Goal: Entertainment & Leisure: Consume media (video, audio)

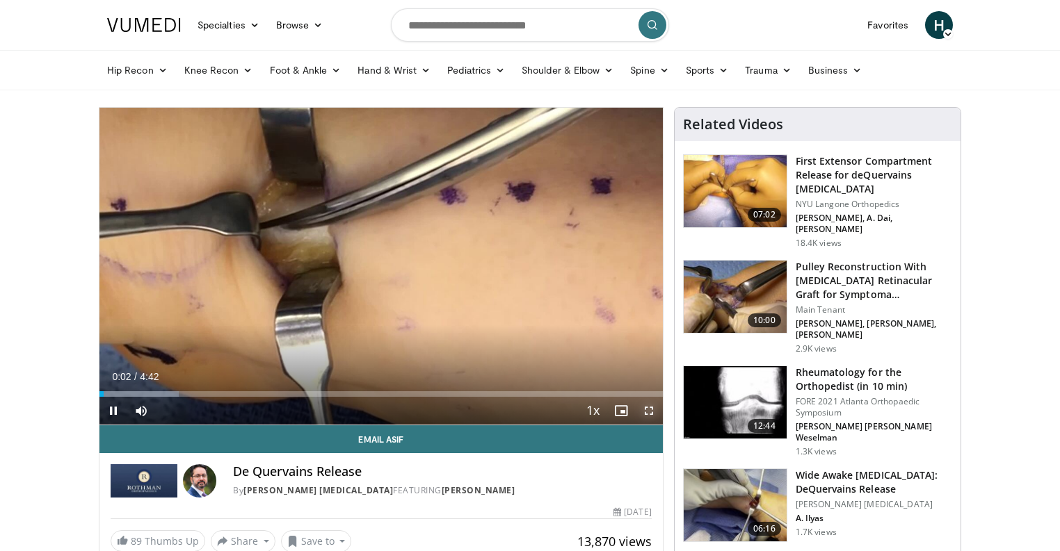
click at [649, 412] on span "Video Player" at bounding box center [649, 411] width 28 height 28
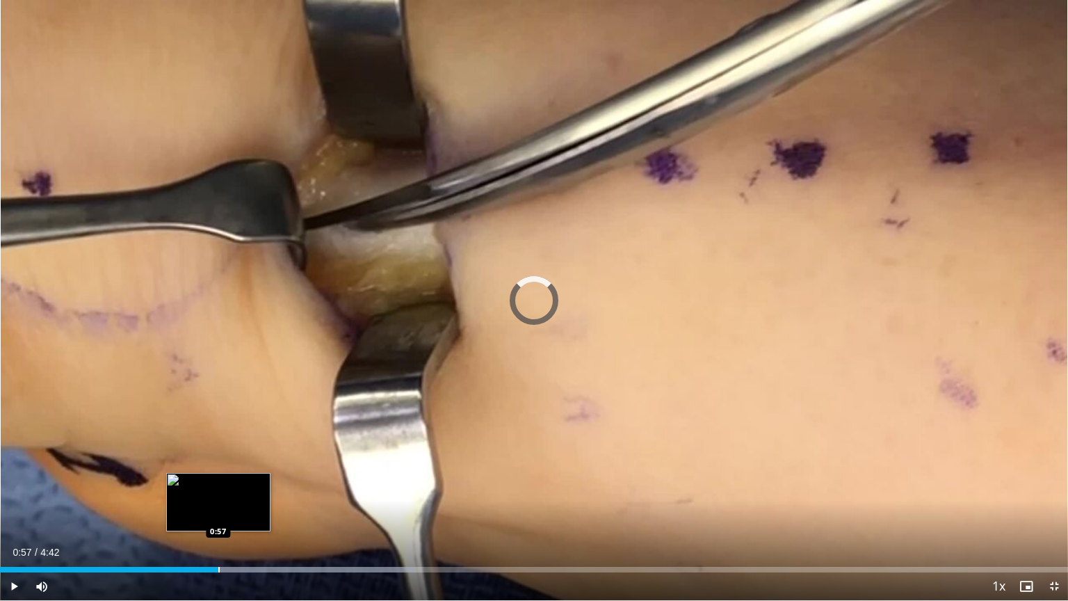
click at [218, 551] on div "Progress Bar" at bounding box center [218, 570] width 1 height 6
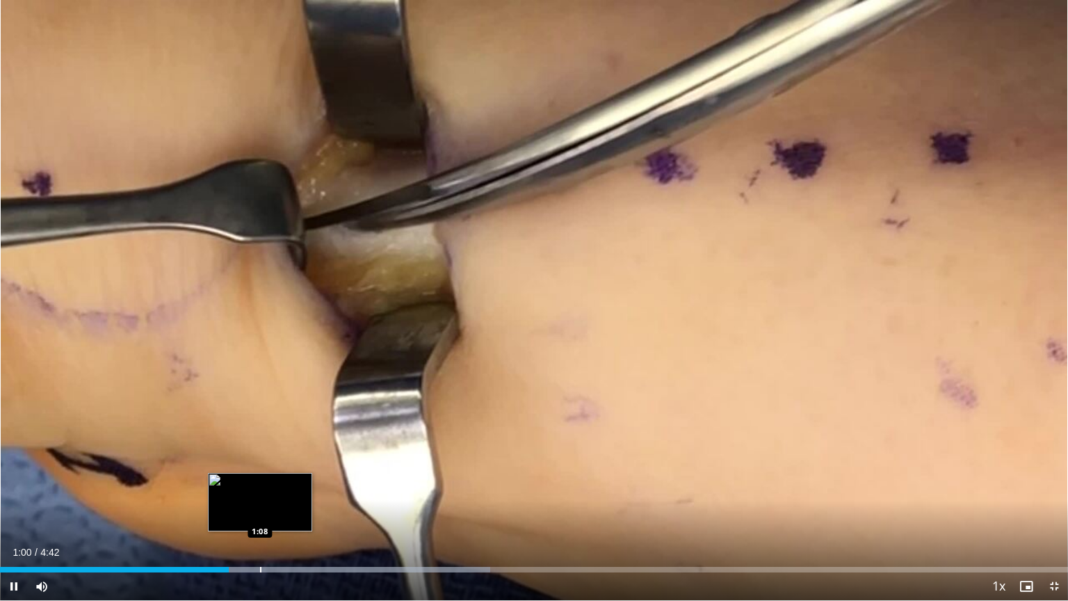
click at [260, 551] on div "Progress Bar" at bounding box center [260, 570] width 1 height 6
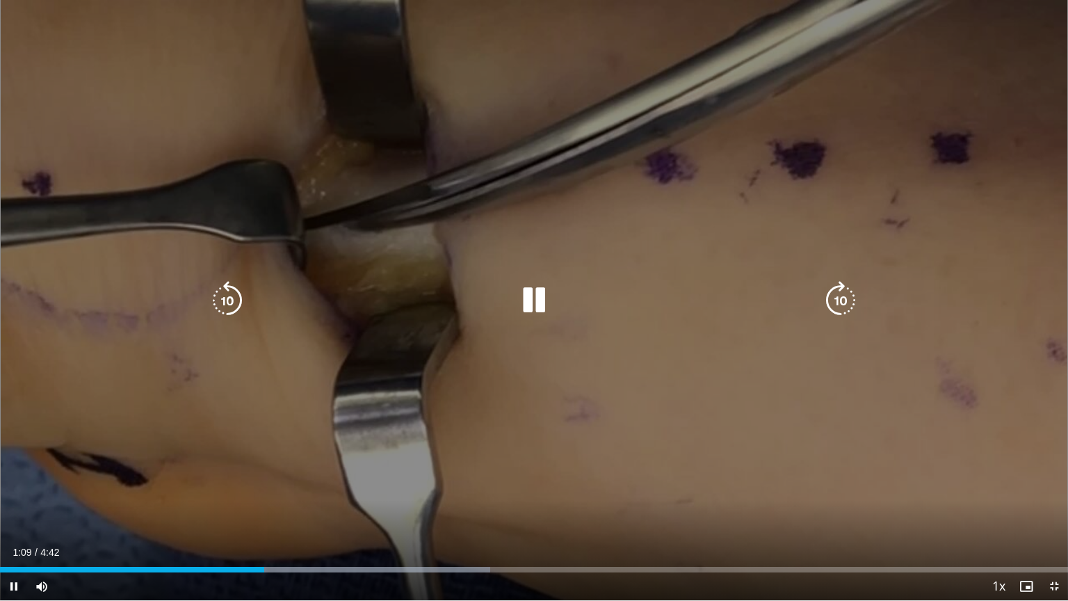
click at [303, 551] on div "Current Time 1:09 / Duration 4:42 Pause Skip Backward Skip Forward Mute 0% Load…" at bounding box center [534, 586] width 1068 height 28
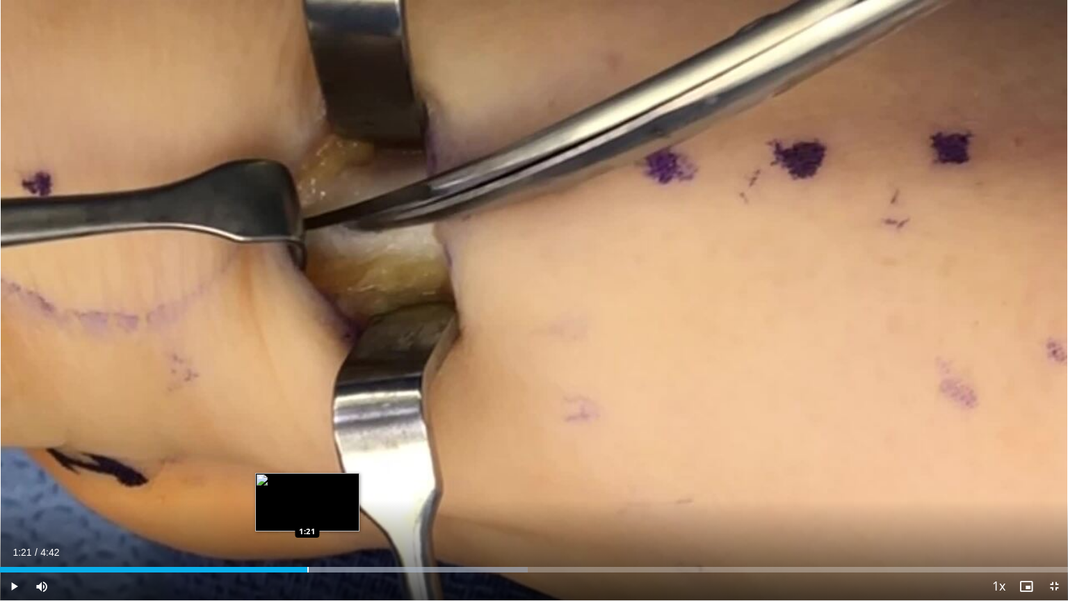
click at [307, 551] on div "Progress Bar" at bounding box center [307, 570] width 1 height 6
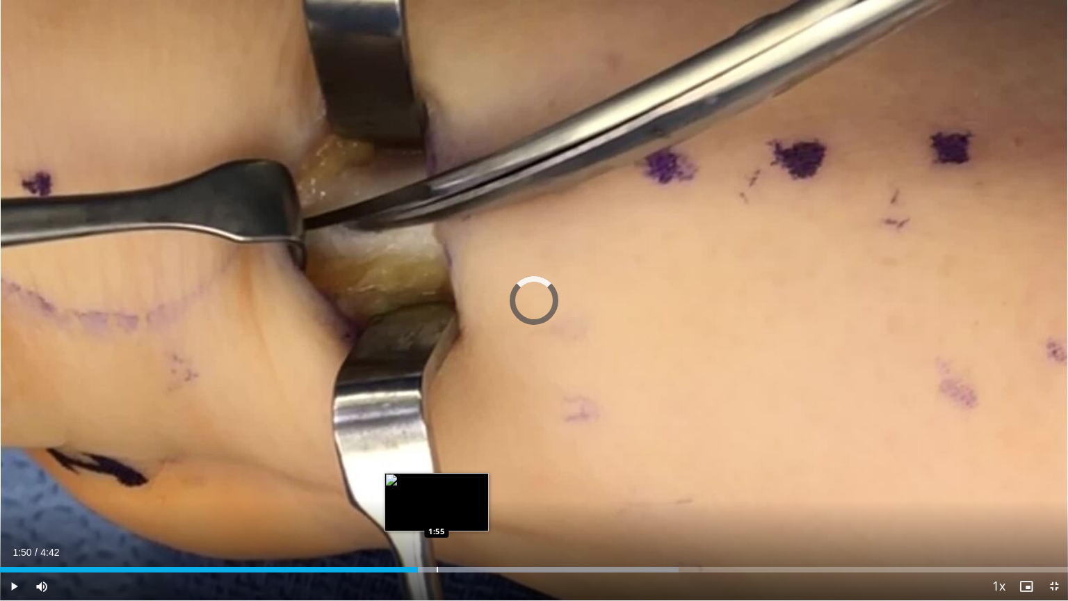
click at [437, 551] on div "Progress Bar" at bounding box center [437, 570] width 1 height 6
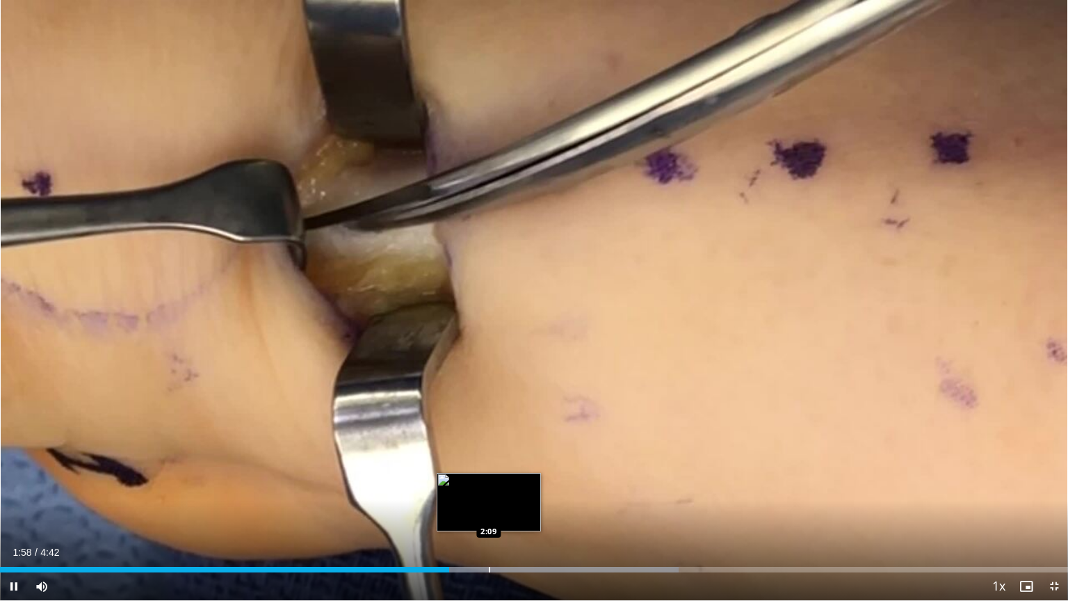
click at [489, 551] on div "Progress Bar" at bounding box center [489, 570] width 1 height 6
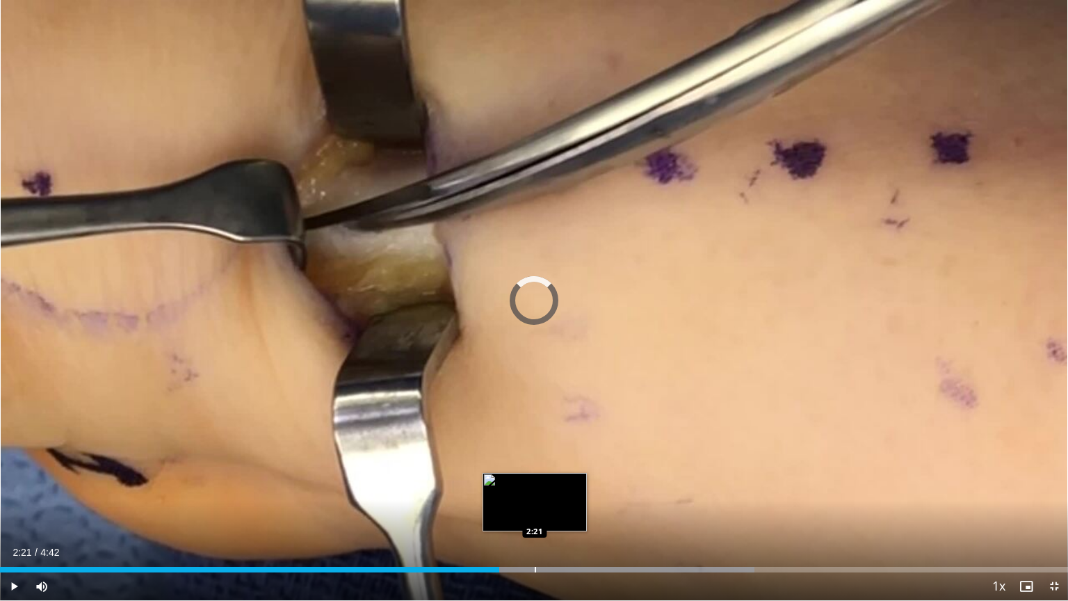
click at [535, 551] on div "Progress Bar" at bounding box center [535, 570] width 1 height 6
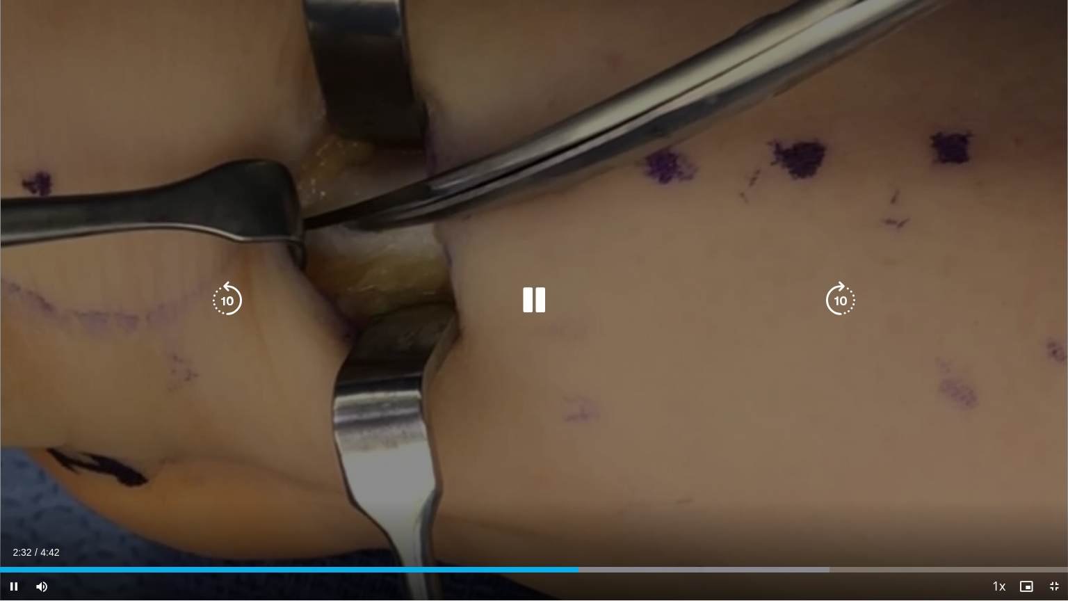
click at [627, 257] on div "10 seconds Tap to unmute" at bounding box center [534, 300] width 1068 height 600
